Goal: Find specific page/section

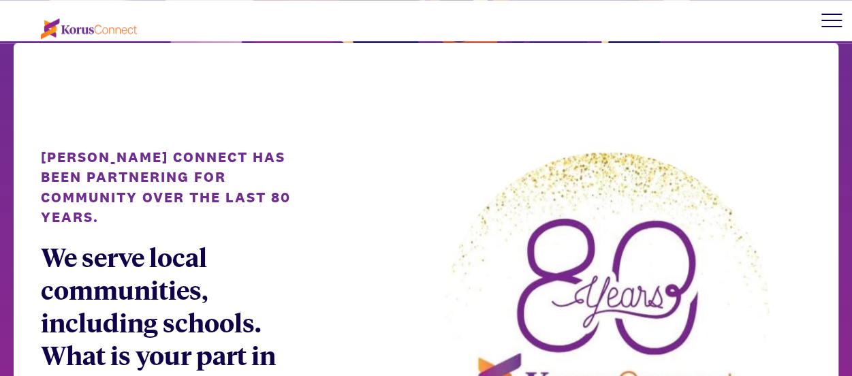
scroll to position [689, 0]
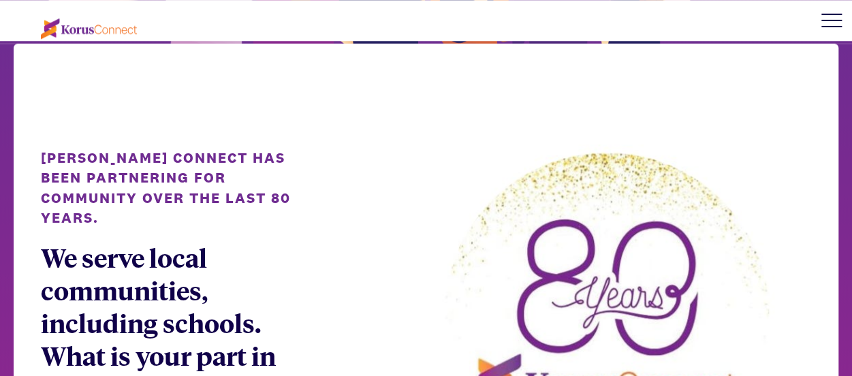
click at [834, 14] on div at bounding box center [832, 14] width 20 height 1
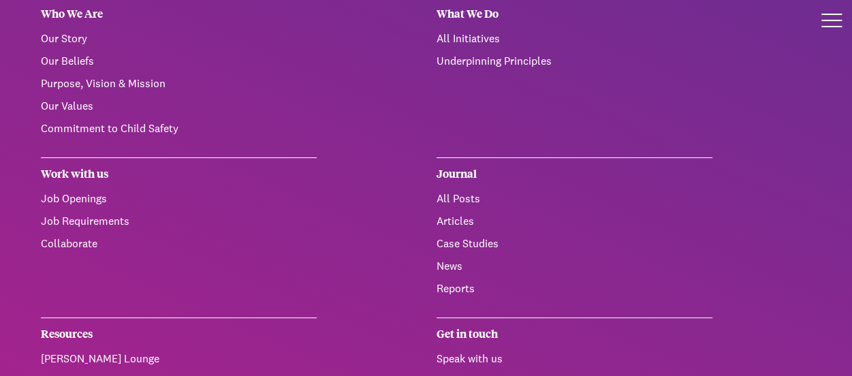
scroll to position [75, 0]
click at [74, 197] on link "Job Openings" at bounding box center [74, 198] width 66 height 14
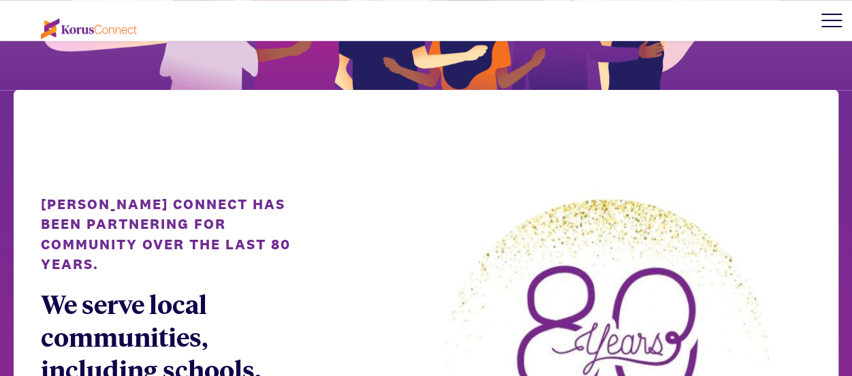
scroll to position [531, 0]
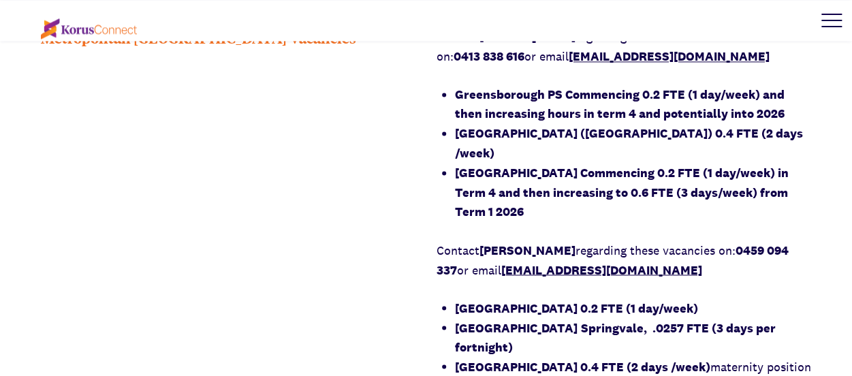
scroll to position [1013, 0]
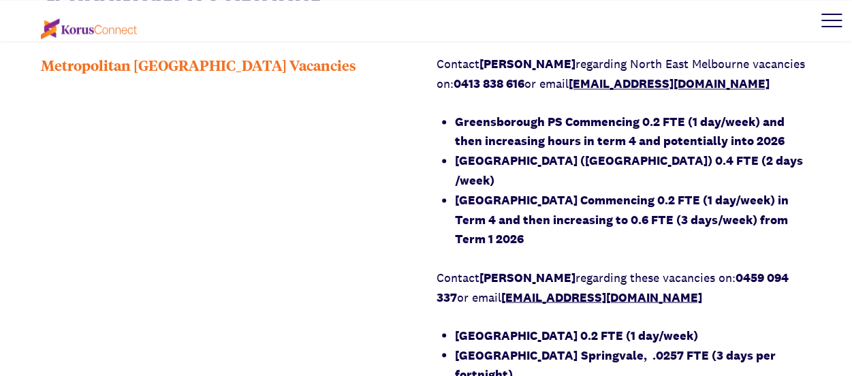
click at [499, 159] on strong "[GEOGRAPHIC_DATA] ([GEOGRAPHIC_DATA]) 0.4 FTE (2 days /week)" at bounding box center [629, 170] width 348 height 35
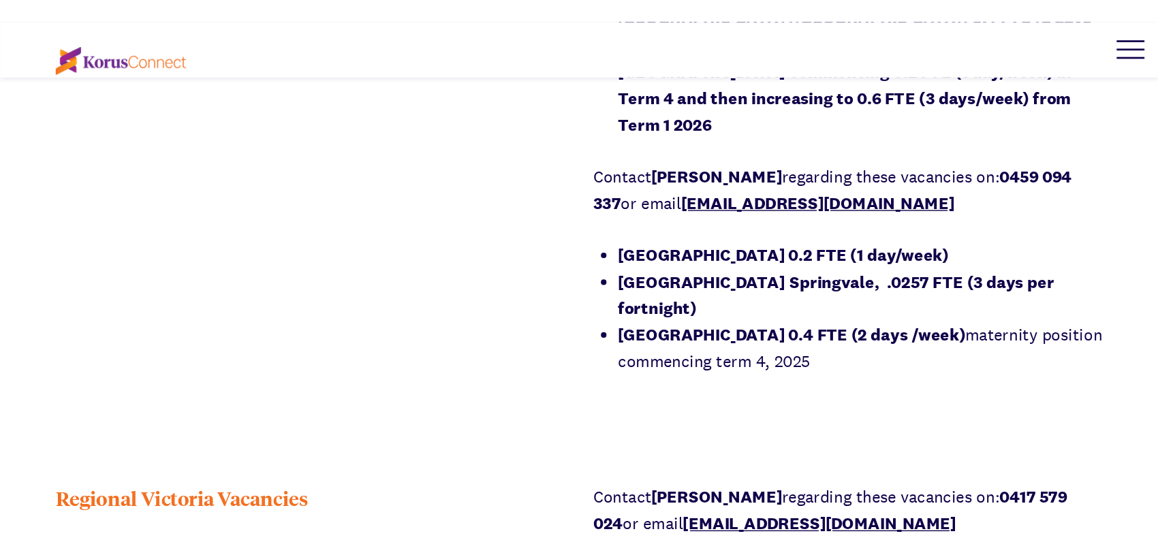
scroll to position [1204, 0]
